Goal: Task Accomplishment & Management: Manage account settings

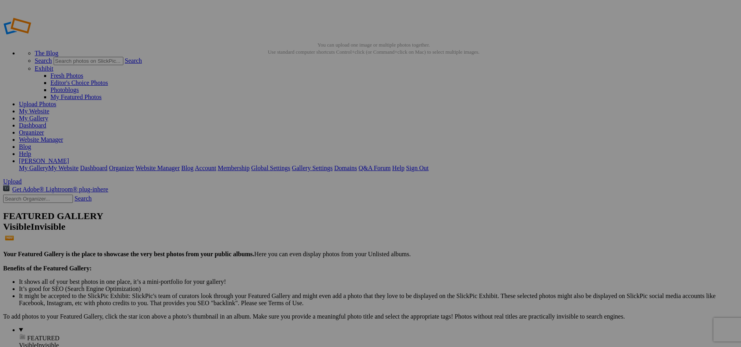
paste input "text"
type input "SW USA"
type input "Featured Travels: SW [GEOGRAPHIC_DATA]"
